Goal: Transaction & Acquisition: Subscribe to service/newsletter

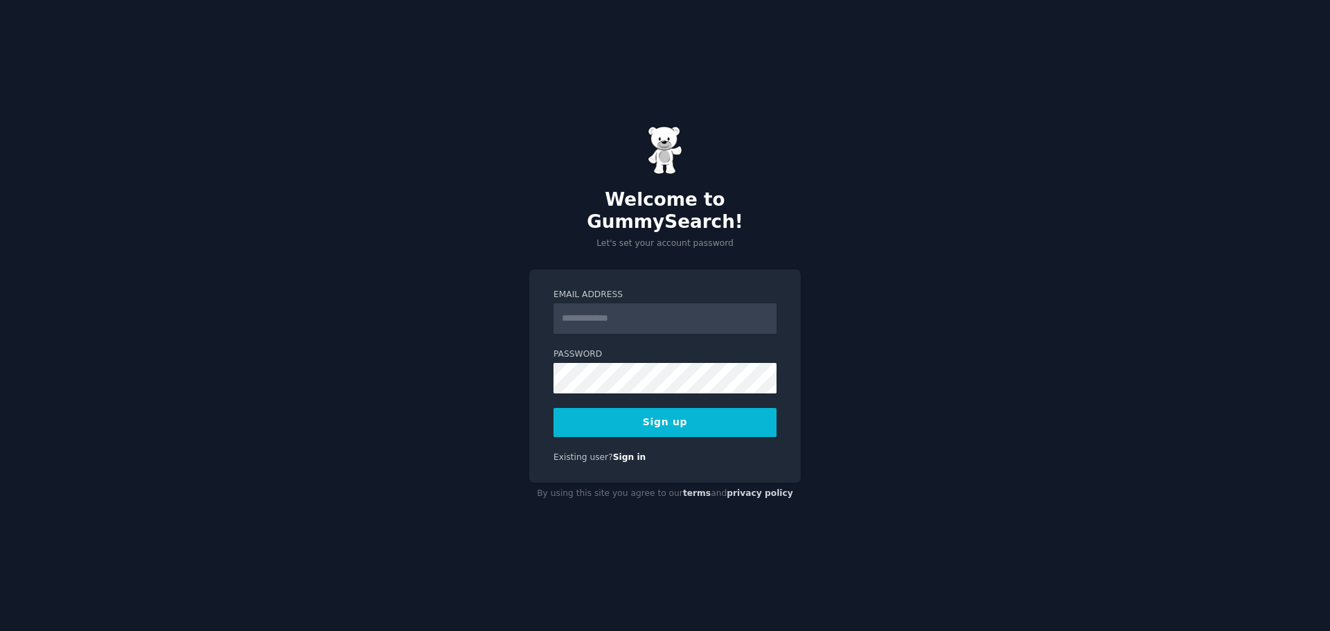
click at [644, 319] on input "Email Address" at bounding box center [665, 319] width 223 height 30
type input "**********"
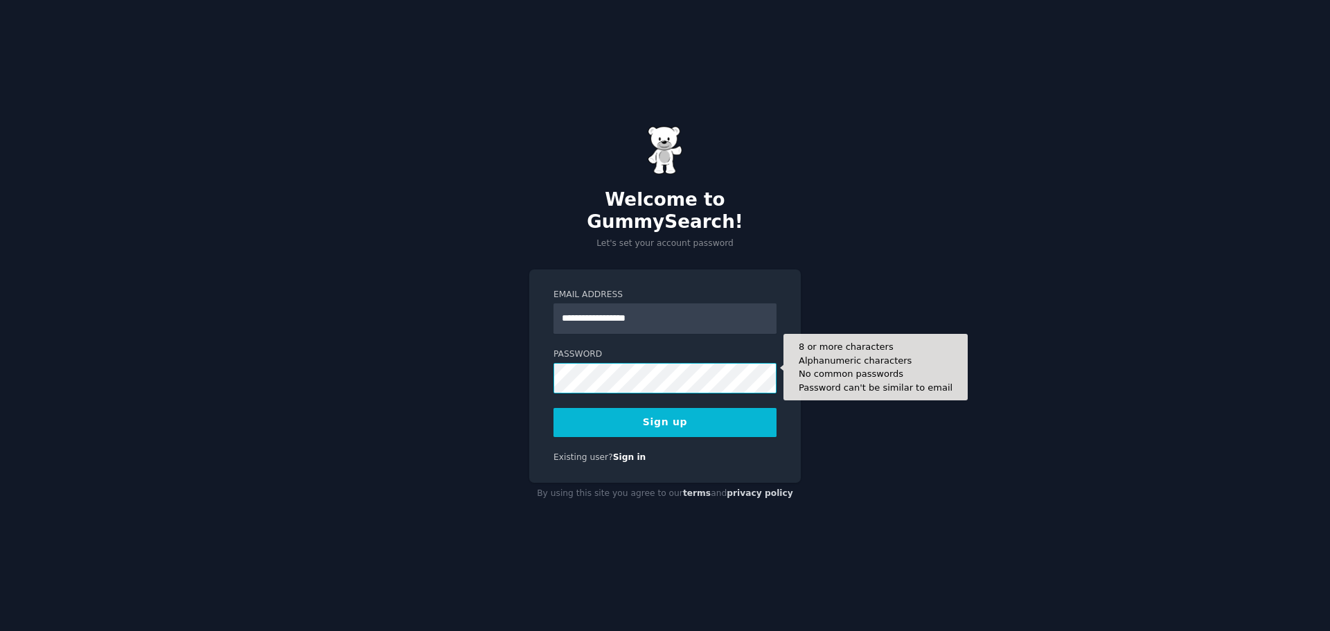
click at [554, 408] on button "Sign up" at bounding box center [665, 422] width 223 height 29
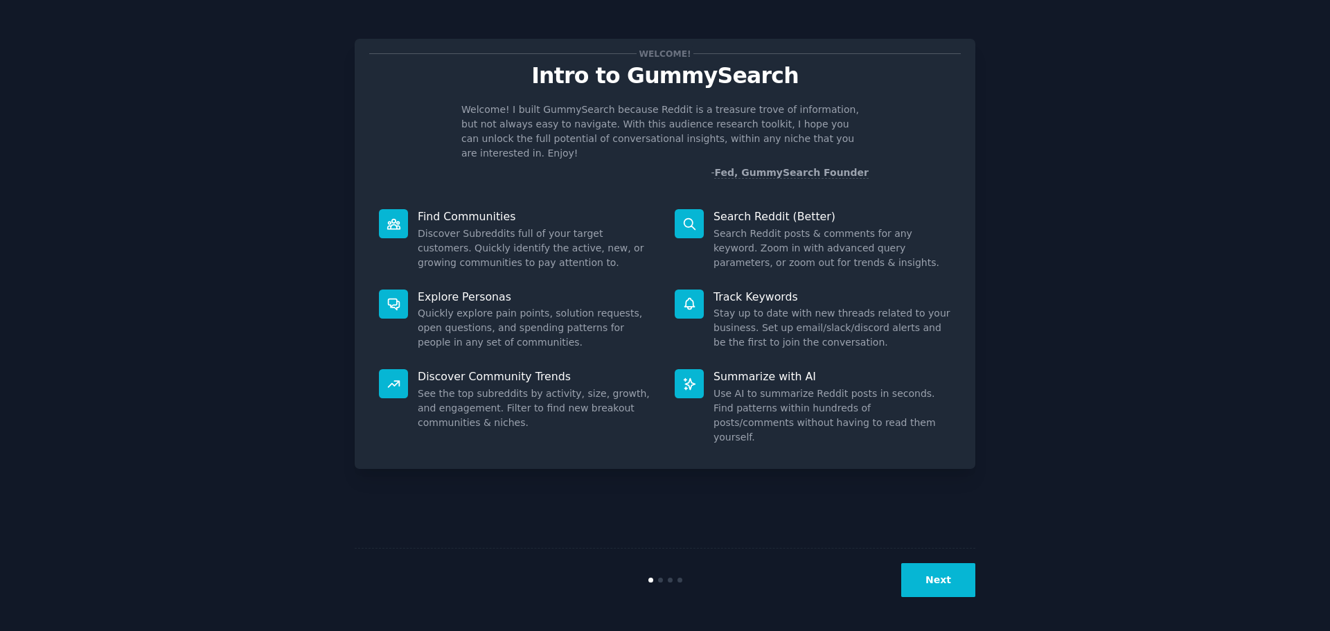
click at [926, 579] on button "Next" at bounding box center [939, 580] width 74 height 34
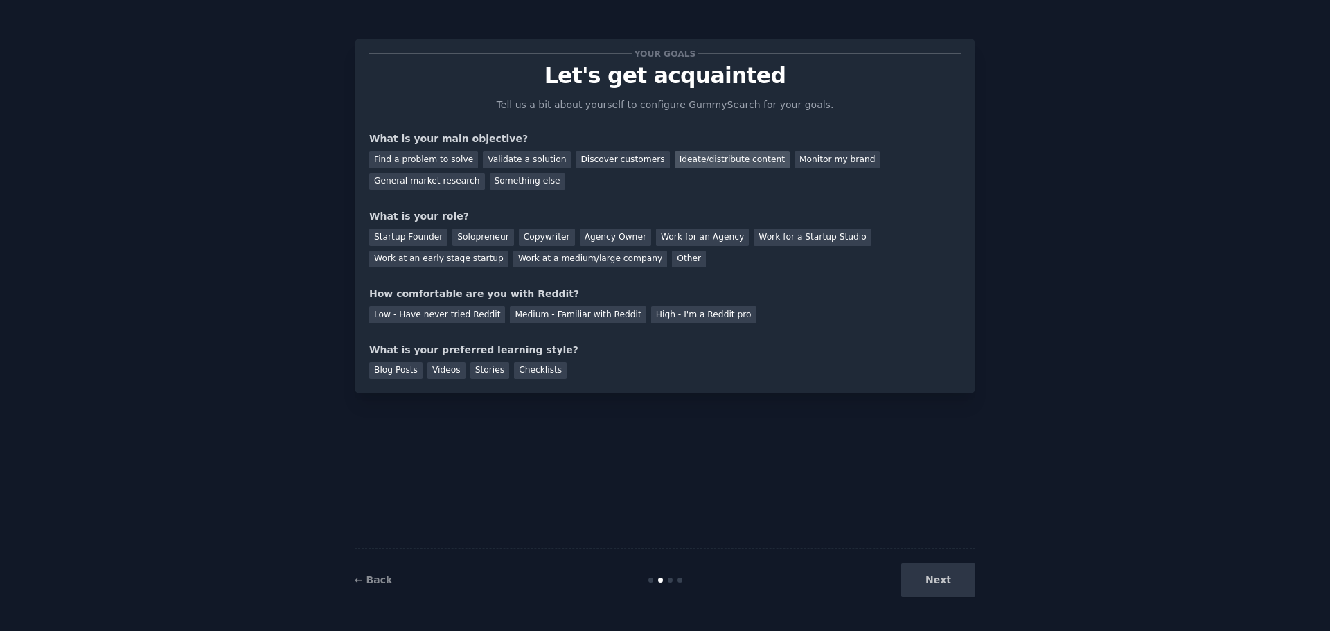
click at [675, 160] on div "Ideate/distribute content" at bounding box center [732, 159] width 115 height 17
click at [495, 154] on div "Validate a solution" at bounding box center [527, 159] width 88 height 17
click at [706, 168] on div "Ideate/distribute content" at bounding box center [732, 159] width 115 height 17
click at [394, 243] on div "Startup Founder" at bounding box center [408, 237] width 78 height 17
click at [513, 315] on div "Medium - Familiar with Reddit" at bounding box center [578, 314] width 136 height 17
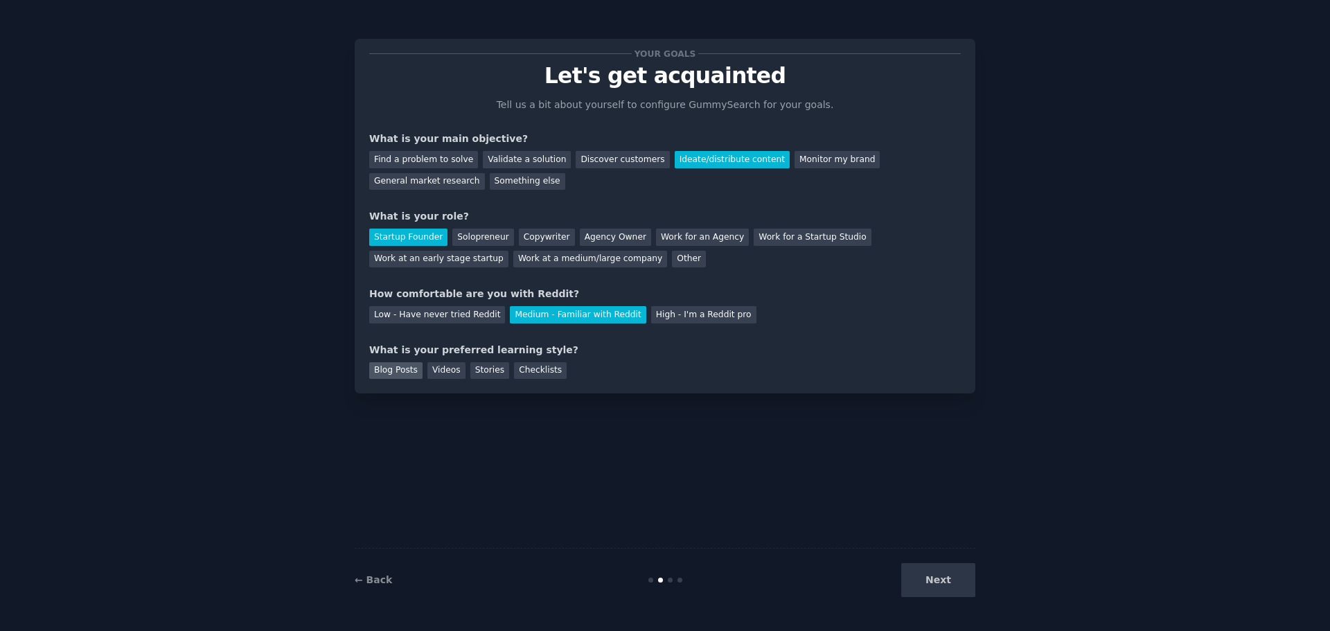
click at [396, 376] on div "Blog Posts" at bounding box center [395, 370] width 53 height 17
drag, startPoint x: 452, startPoint y: 369, endPoint x: 407, endPoint y: 371, distance: 44.4
click at [450, 369] on div "Videos" at bounding box center [447, 370] width 38 height 17
drag, startPoint x: 396, startPoint y: 371, endPoint x: 412, endPoint y: 371, distance: 16.6
click at [405, 371] on div "Blog Posts" at bounding box center [395, 370] width 53 height 17
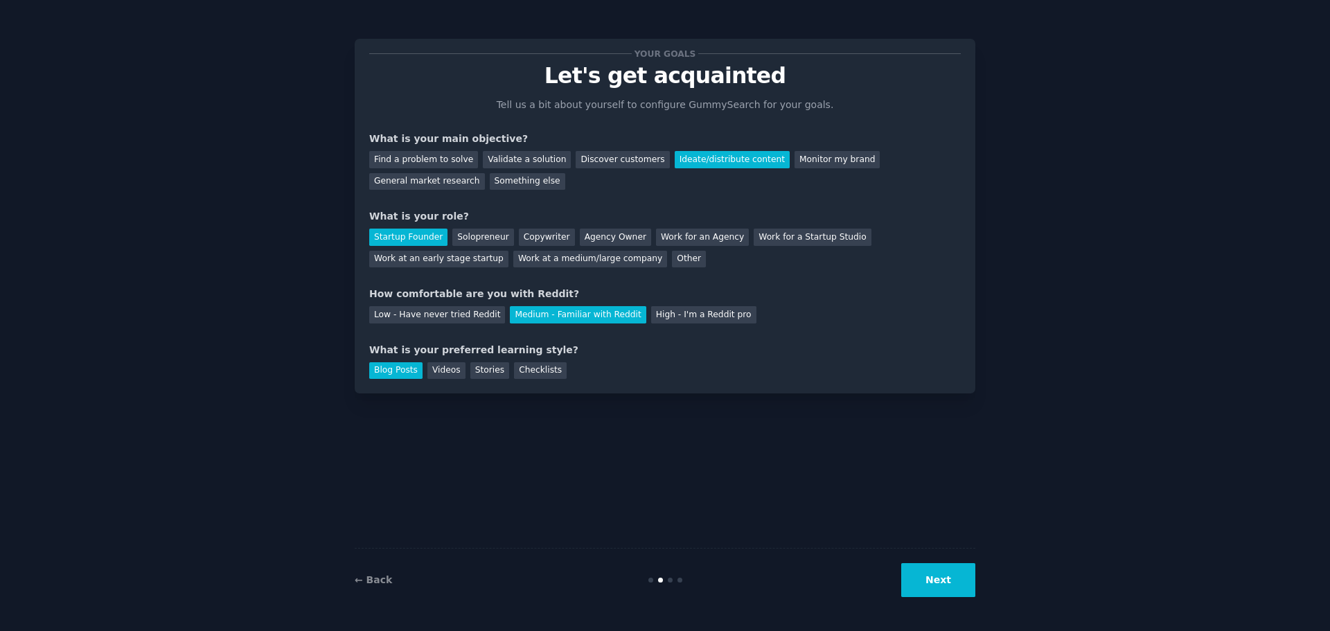
drag, startPoint x: 439, startPoint y: 371, endPoint x: 397, endPoint y: 369, distance: 42.3
click at [428, 371] on div "Videos" at bounding box center [447, 370] width 38 height 17
click at [397, 369] on div "Blog Posts" at bounding box center [395, 370] width 53 height 17
click at [934, 590] on button "Next" at bounding box center [939, 580] width 74 height 34
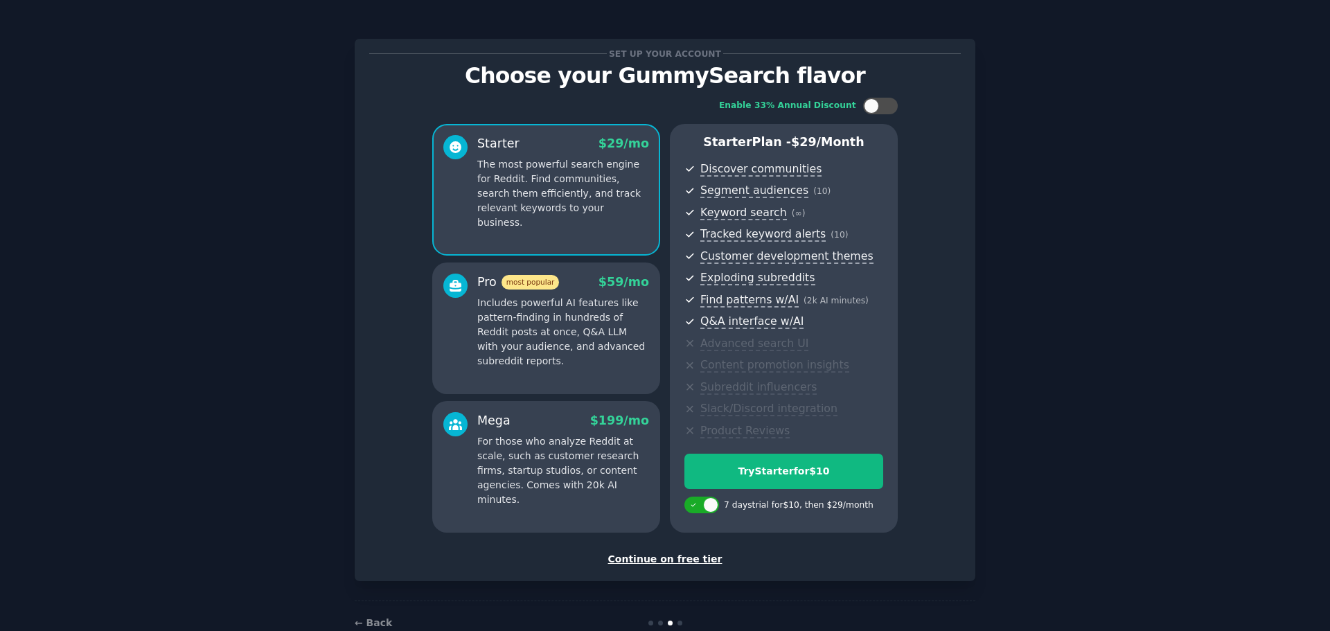
click at [964, 308] on div "Set up your account Choose your GummySearch flavor Enable 33% Annual Discount S…" at bounding box center [665, 310] width 621 height 543
click at [535, 354] on p "Includes powerful AI features like pattern-finding in hundreds of Reddit posts …" at bounding box center [563, 332] width 172 height 73
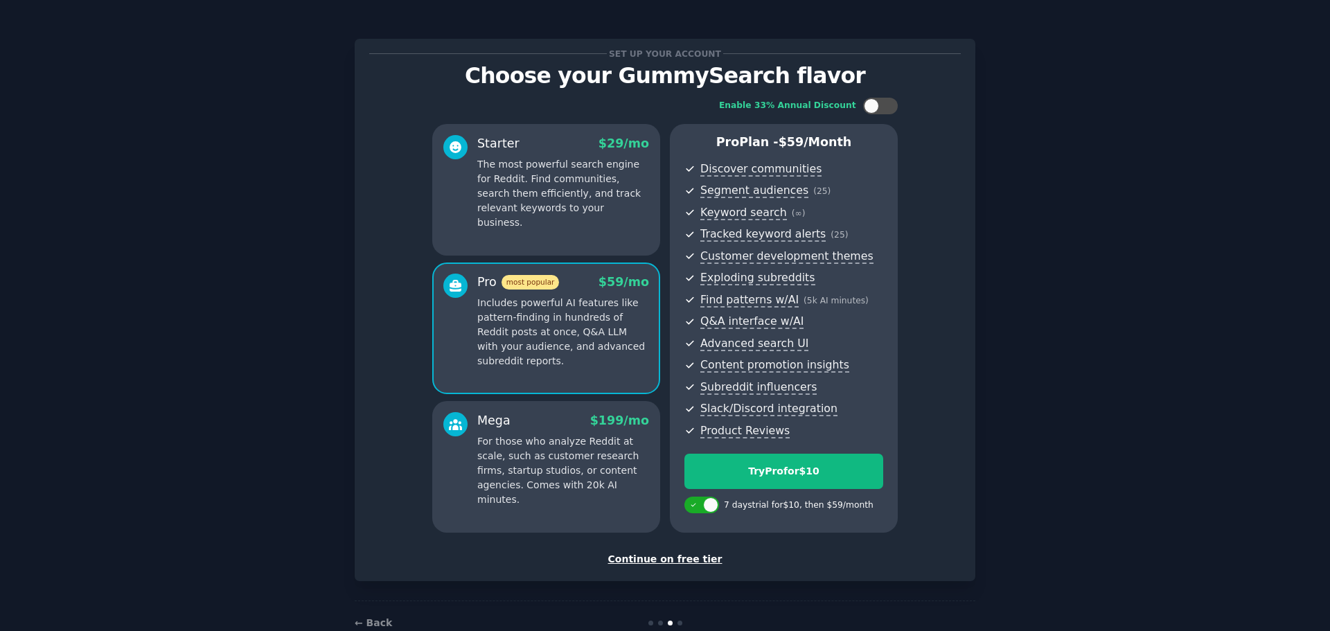
click at [585, 493] on div "Mega $ 199 /mo For those who analyze Reddit at scale, such as customer research…" at bounding box center [546, 467] width 228 height 132
click at [585, 211] on p "The most powerful search engine for Reddit. Find communities, search them effic…" at bounding box center [563, 193] width 172 height 73
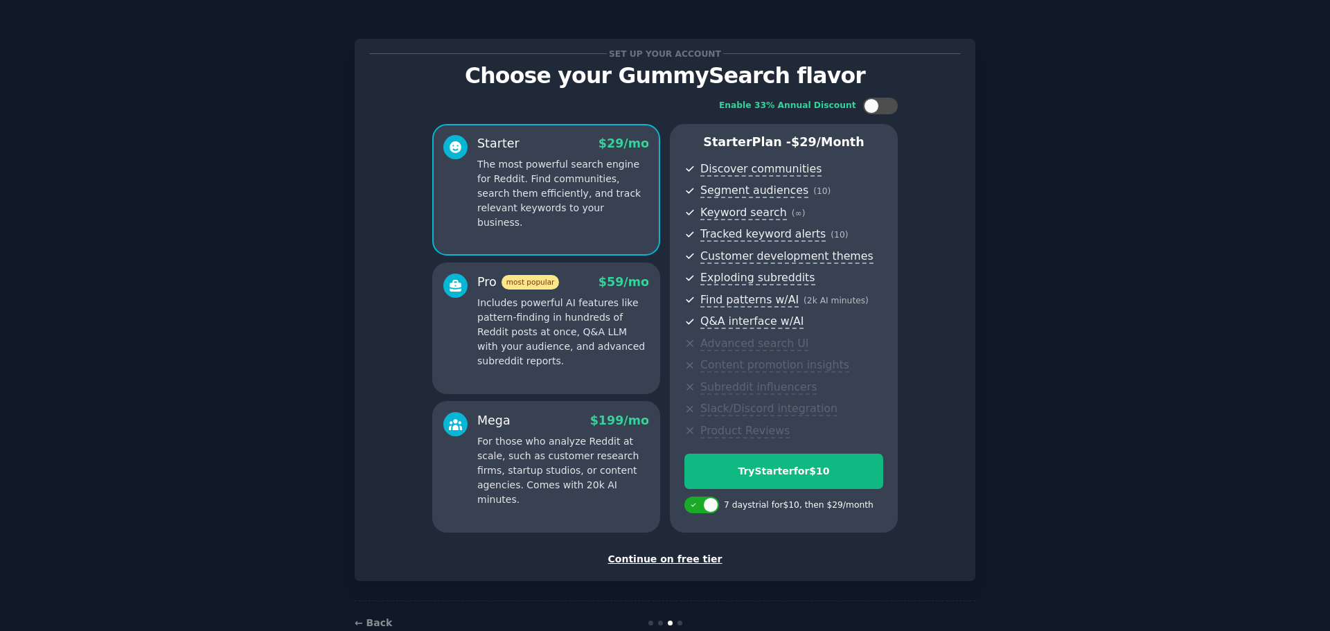
click at [678, 561] on div "Continue on free tier" at bounding box center [665, 559] width 592 height 15
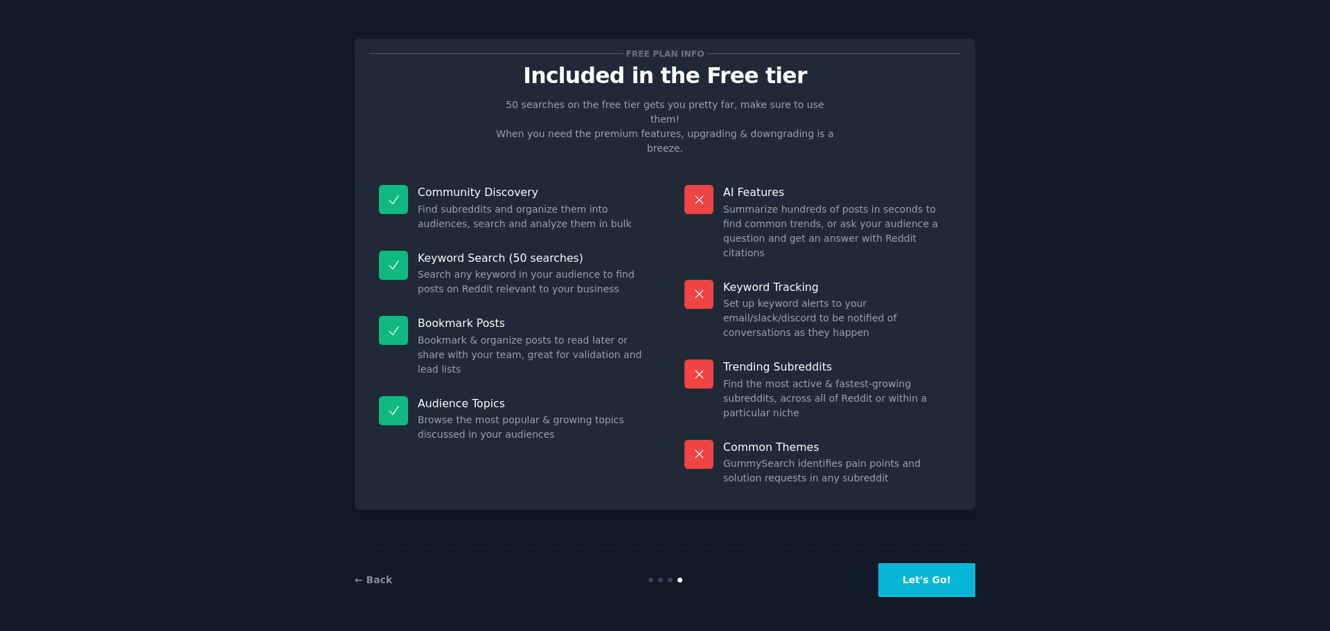
click at [949, 584] on button "Let's Go!" at bounding box center [927, 580] width 97 height 34
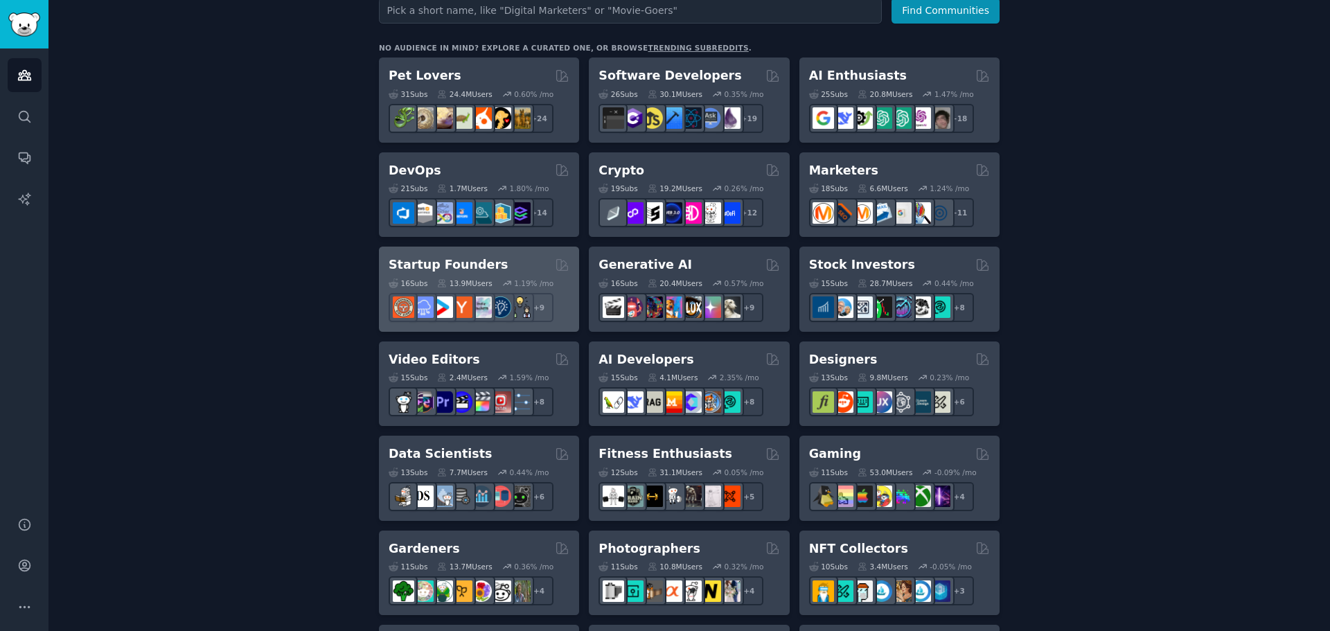
scroll to position [69, 0]
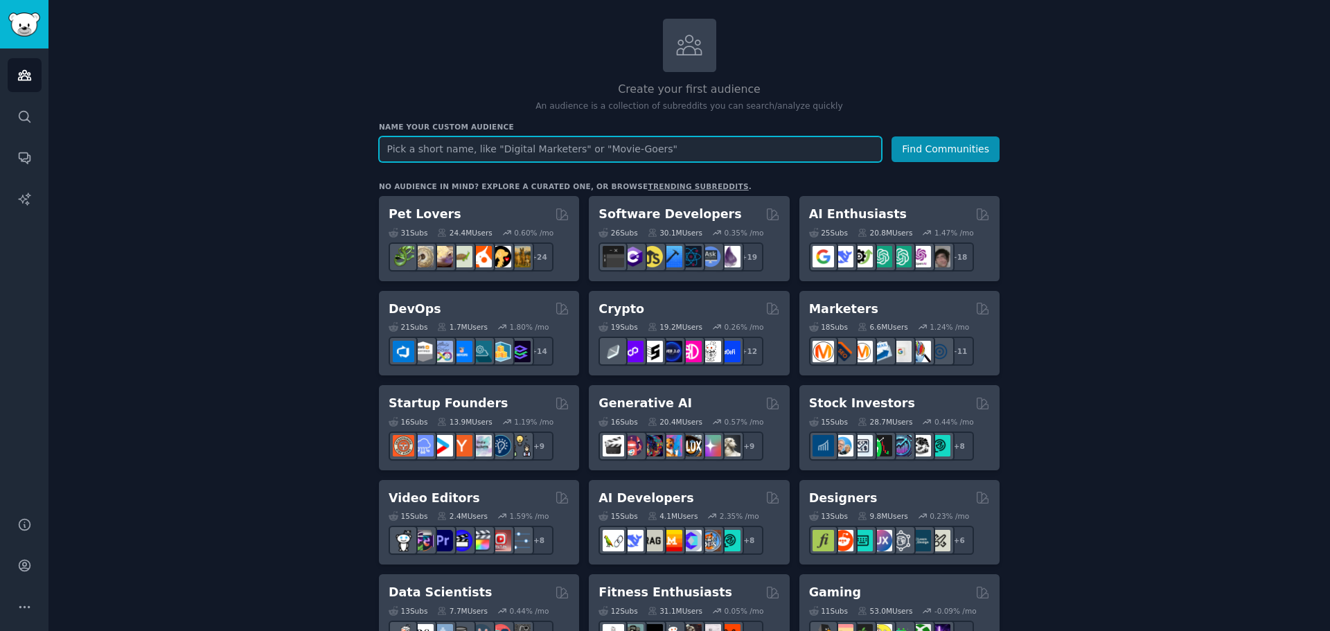
click at [527, 155] on input "text" at bounding box center [630, 150] width 503 height 26
type input "investing"
click at [892, 137] on button "Find Communities" at bounding box center [946, 150] width 108 height 26
